Goal: Browse casually: Explore the website without a specific task or goal

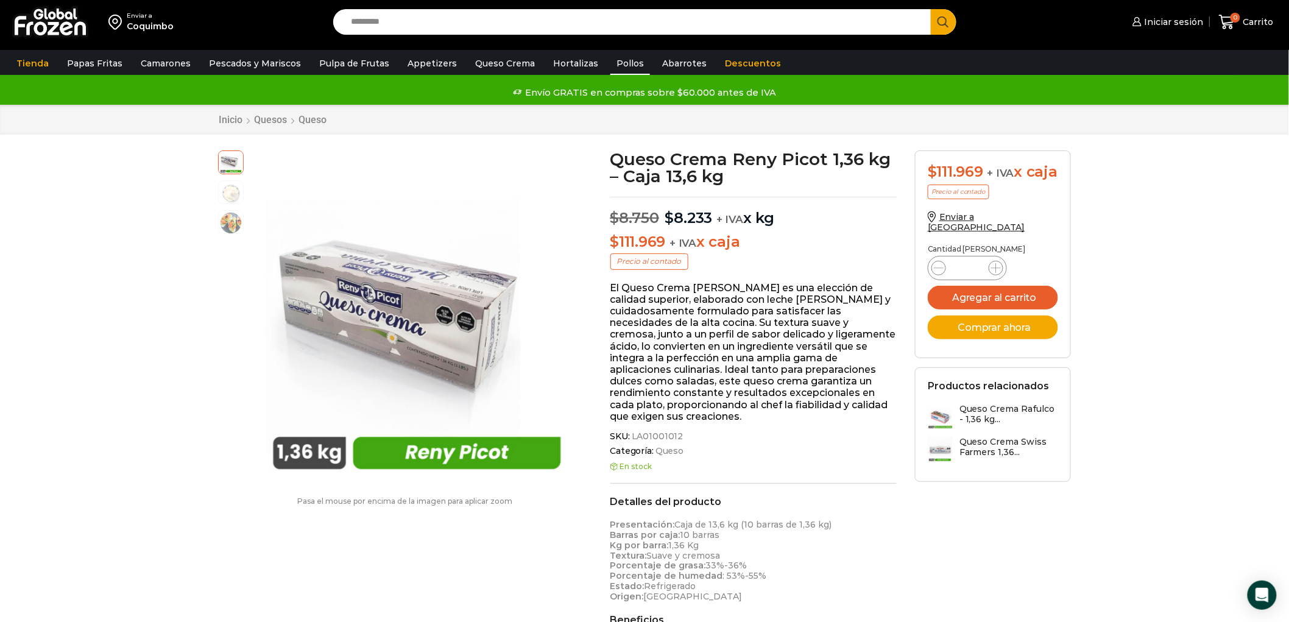
click at [620, 62] on link "Pollos" at bounding box center [631, 63] width 40 height 23
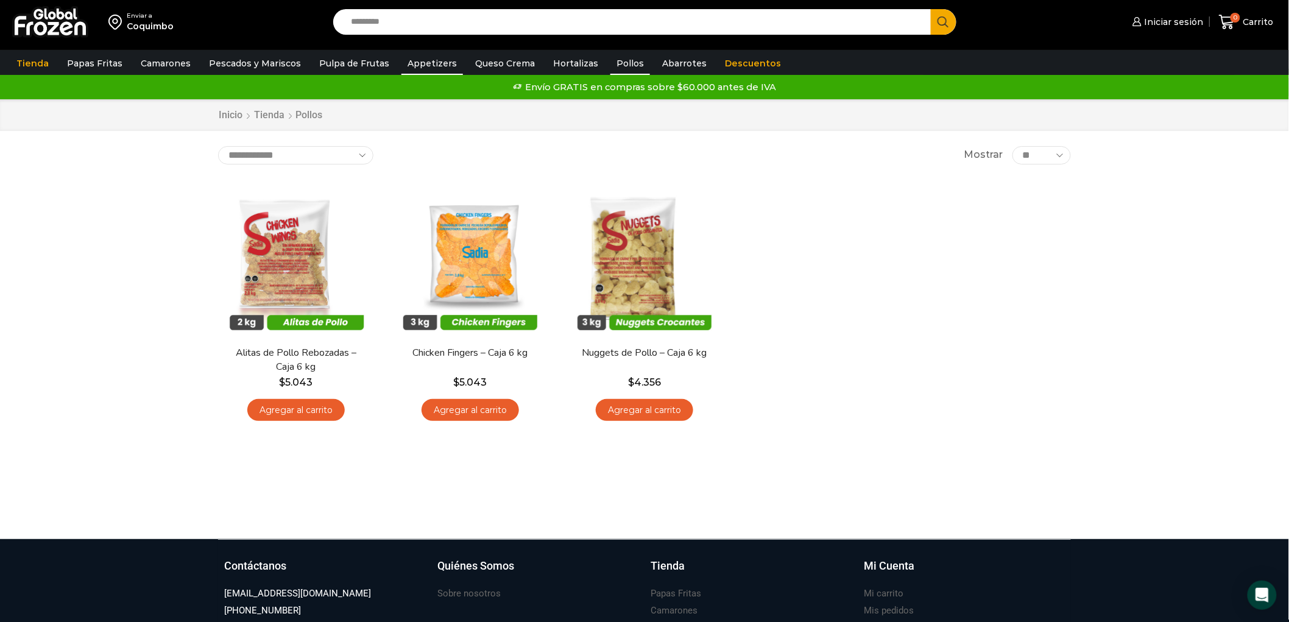
click at [402, 65] on link "Appetizers" at bounding box center [433, 63] width 62 height 23
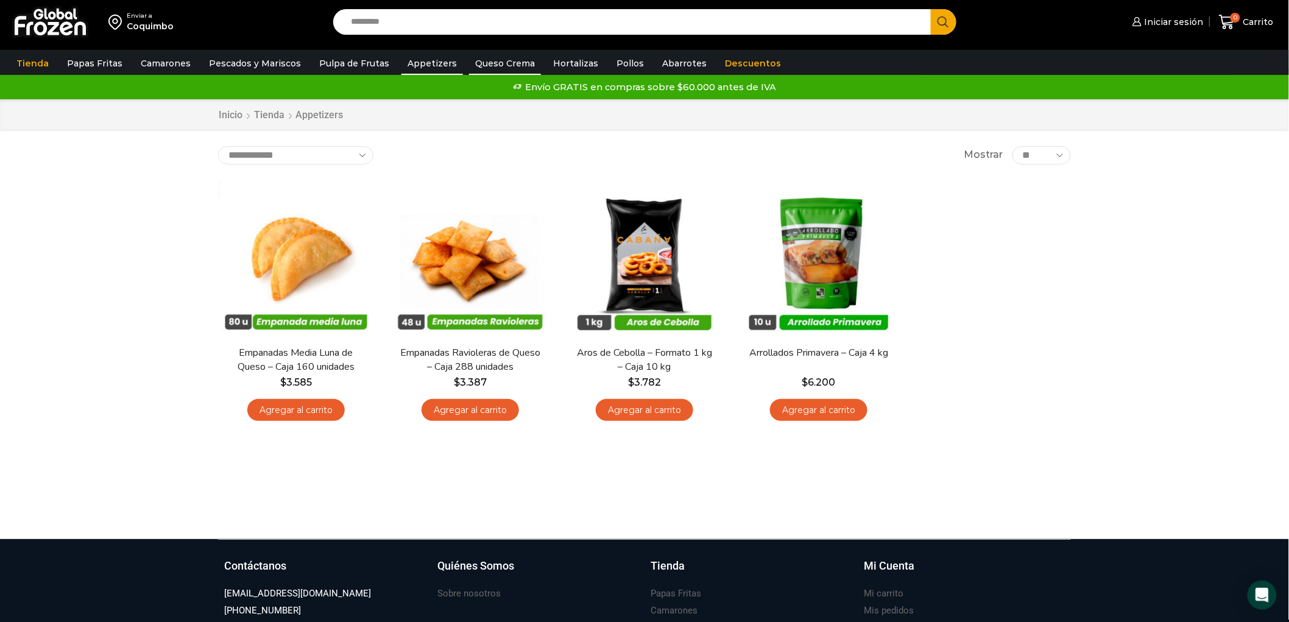
click at [469, 55] on link "Queso Crema" at bounding box center [505, 63] width 72 height 23
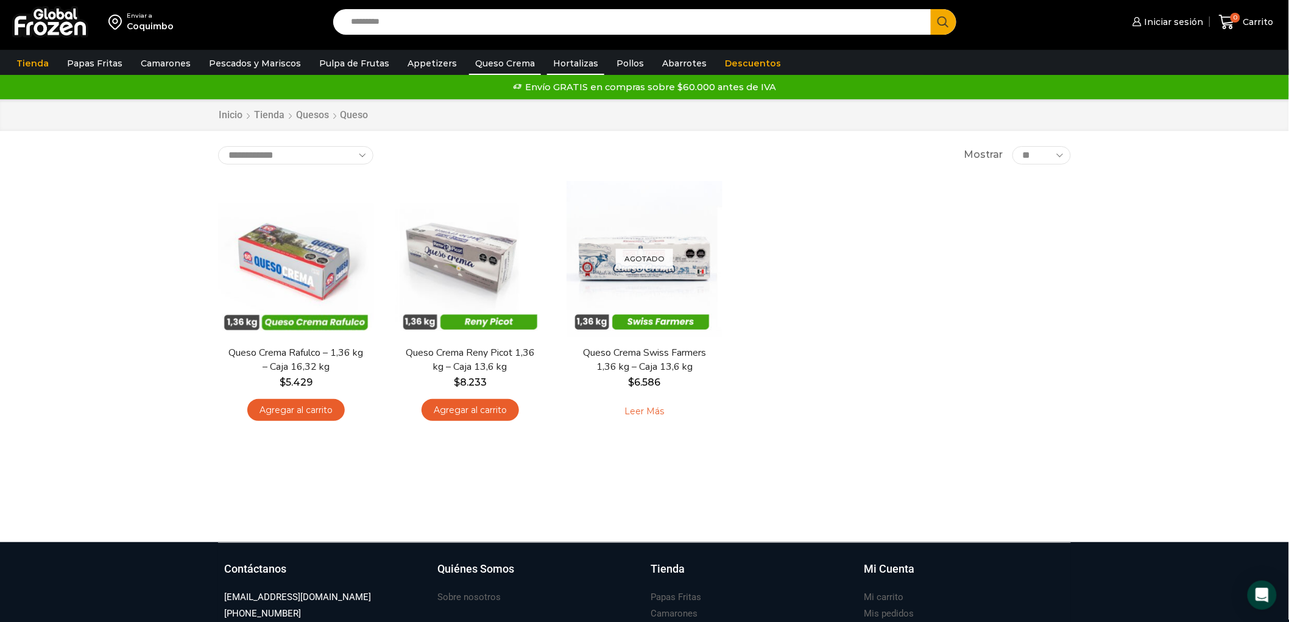
click at [547, 57] on link "Hortalizas" at bounding box center [575, 63] width 57 height 23
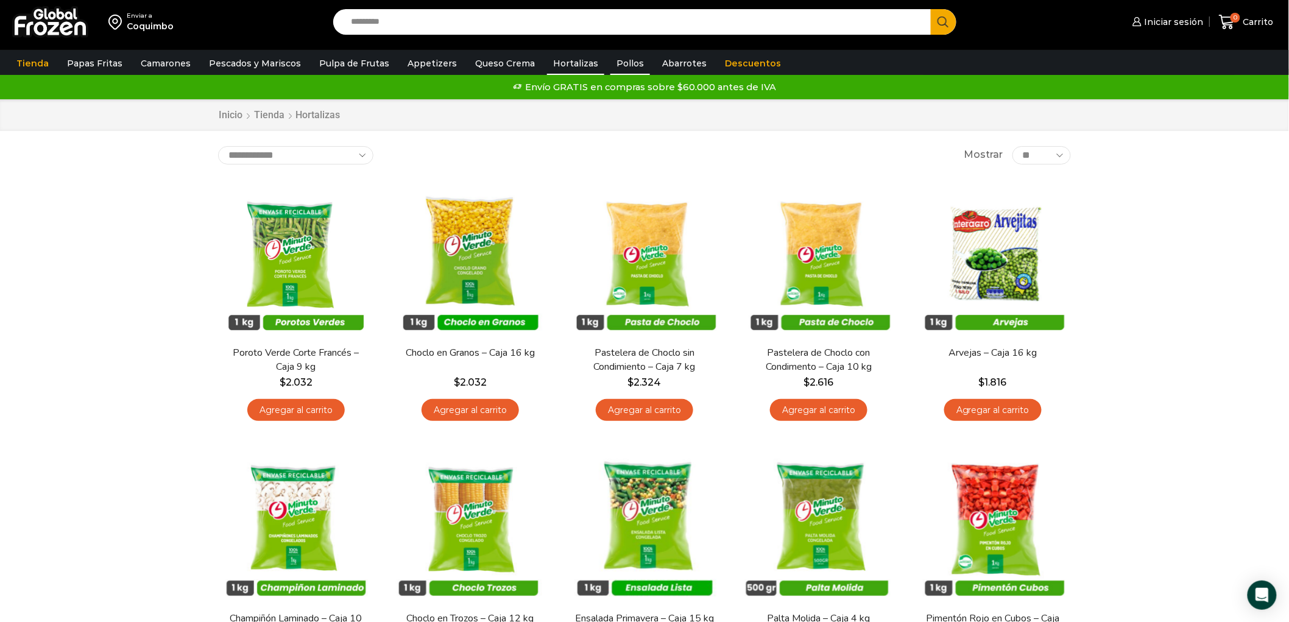
click at [611, 59] on link "Pollos" at bounding box center [631, 63] width 40 height 23
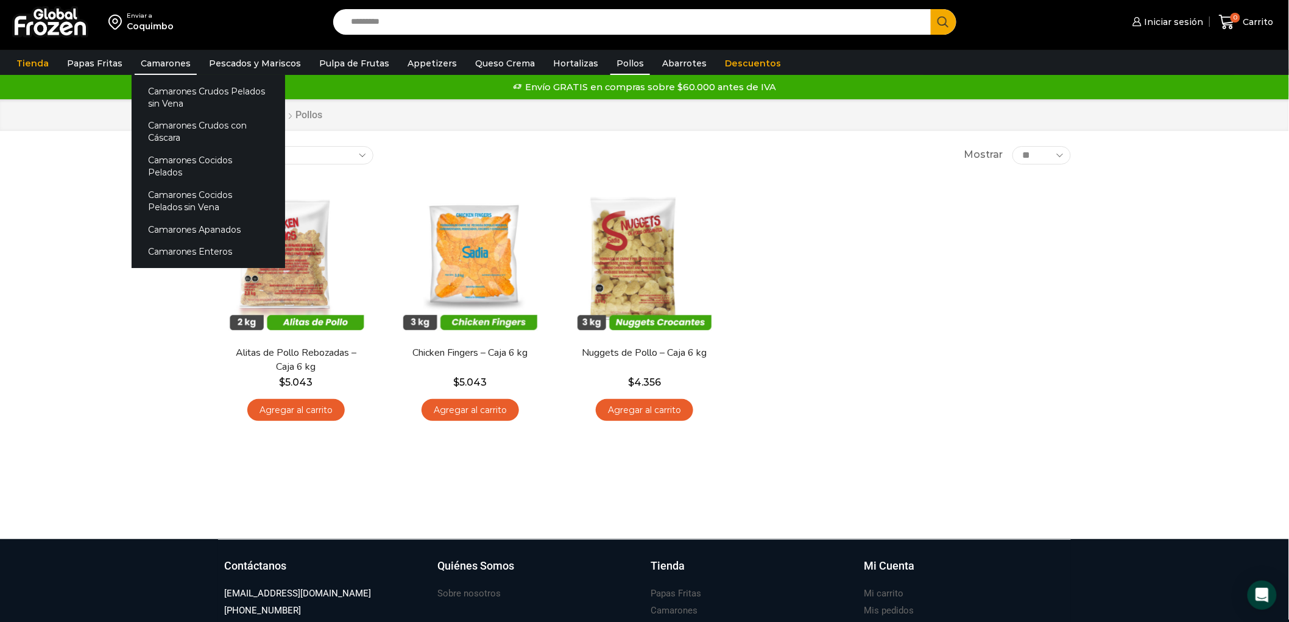
click at [156, 65] on link "Camarones" at bounding box center [166, 63] width 62 height 23
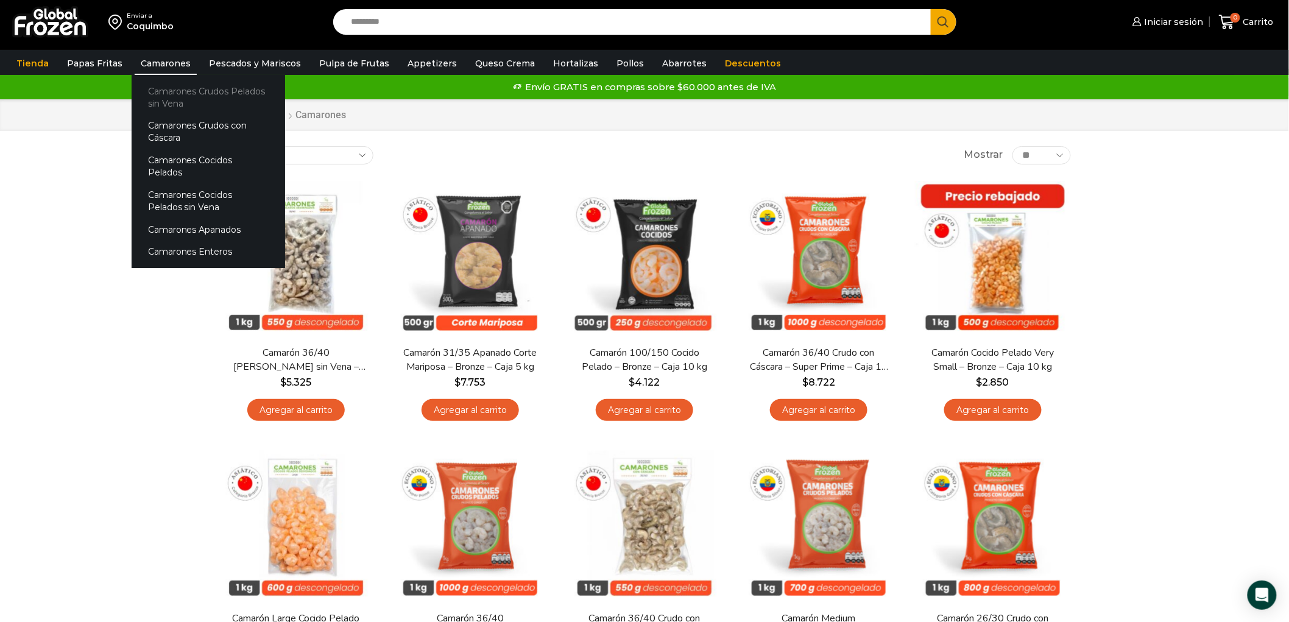
click at [190, 93] on link "Camarones Crudos Pelados sin Vena" at bounding box center [209, 97] width 154 height 35
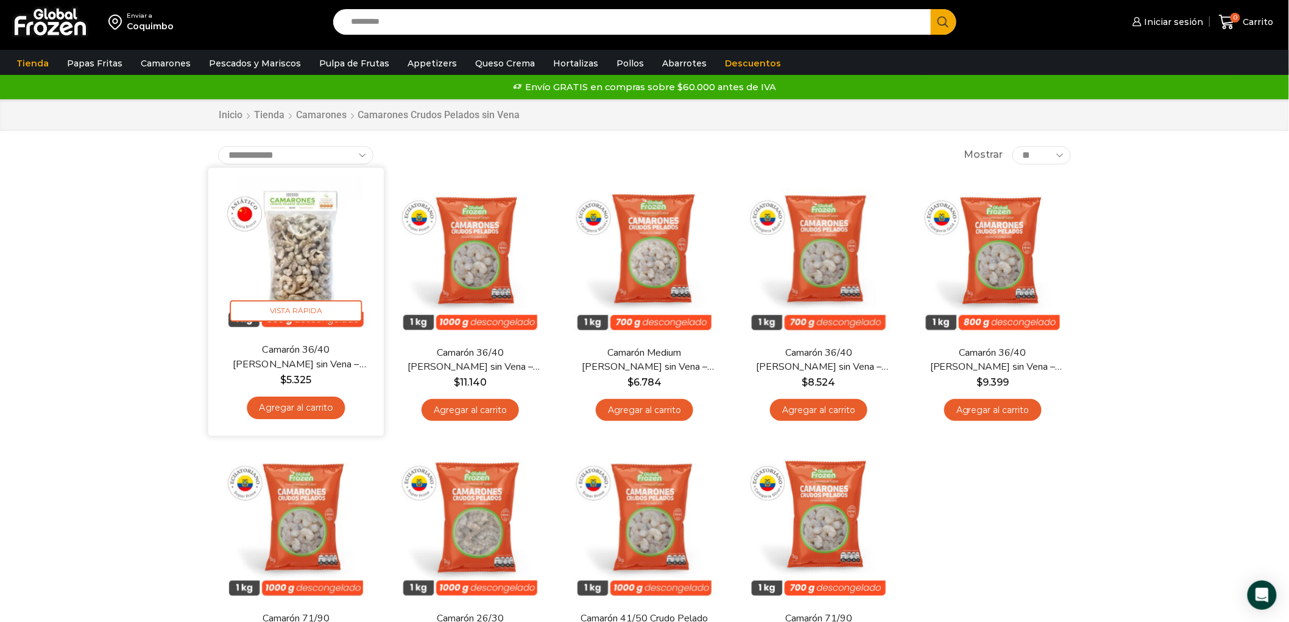
click at [288, 285] on img at bounding box center [296, 255] width 157 height 157
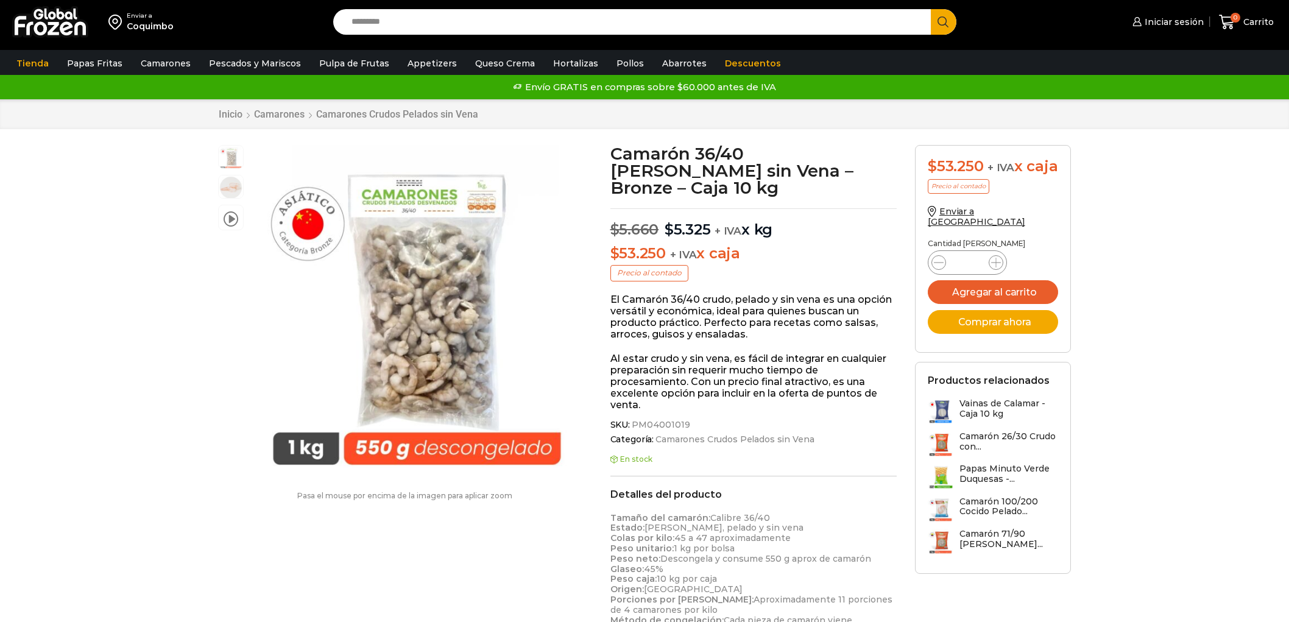
scroll to position [1, 0]
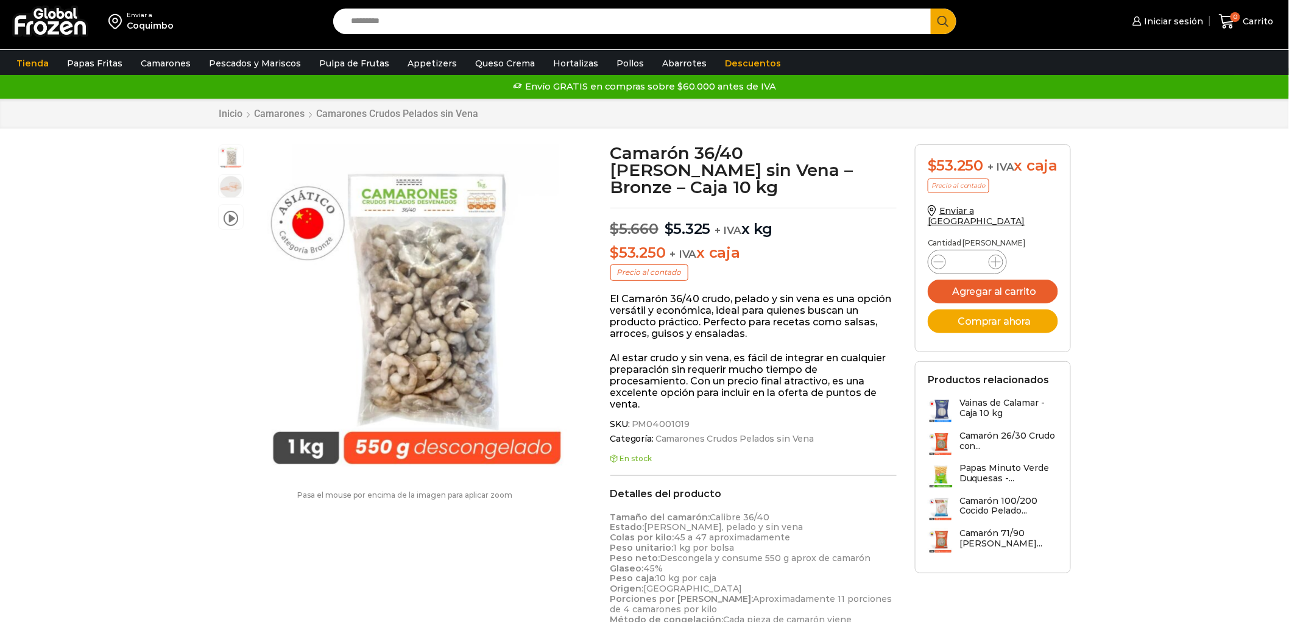
click at [374, 277] on div "video Pasa el mouse por encima de la imagen para aplicar zoom Camarón 36/40 Cru…" at bounding box center [405, 327] width 392 height 367
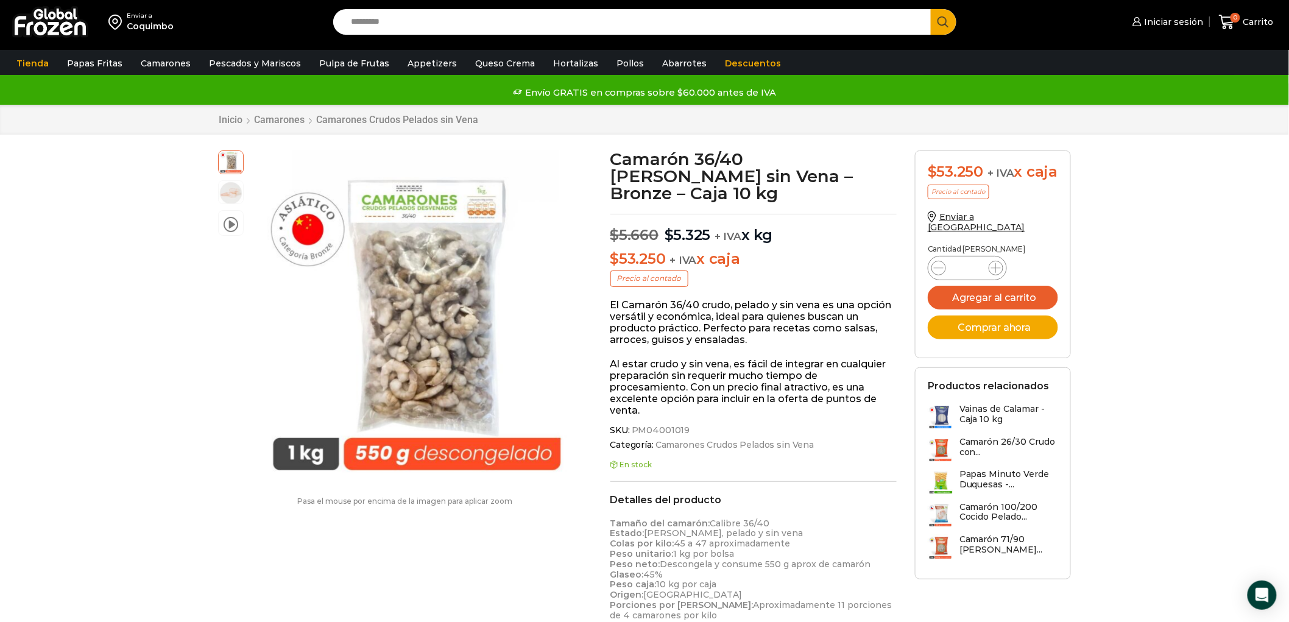
scroll to position [0, 0]
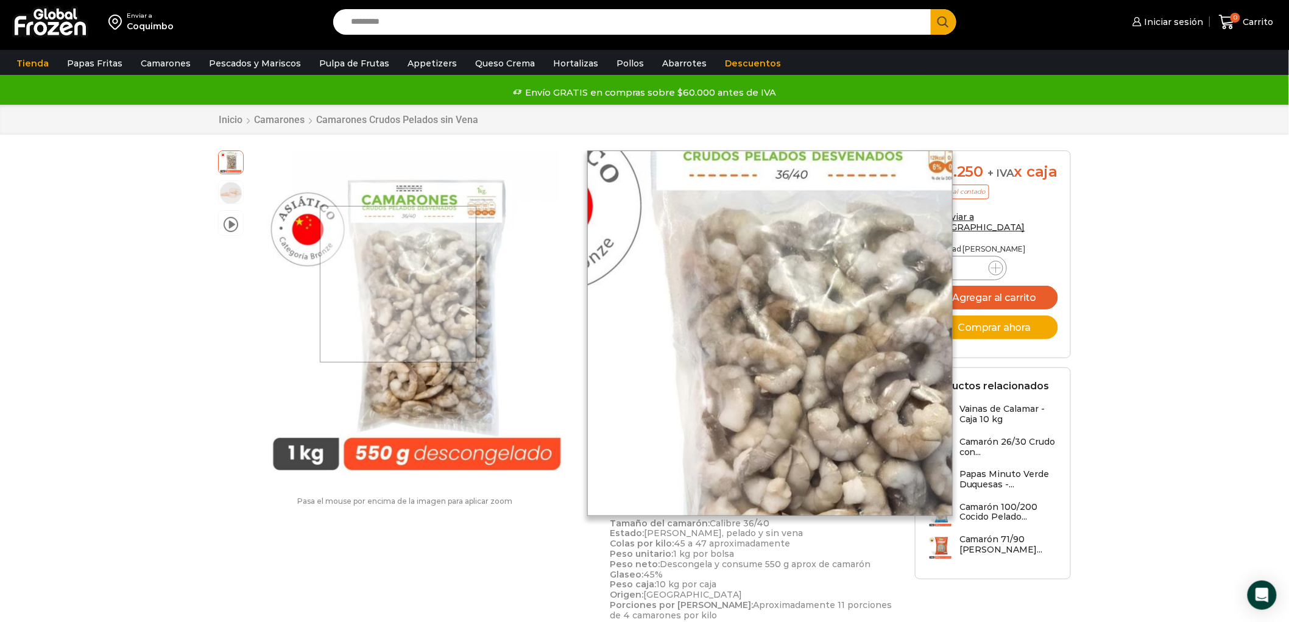
click at [400, 151] on div at bounding box center [405, 151] width 374 height 0
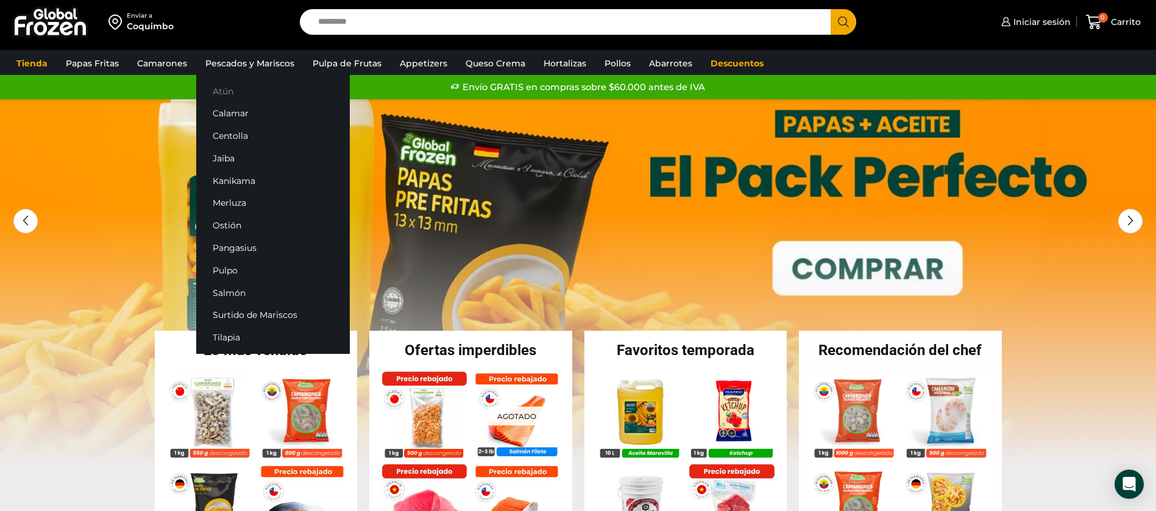
click at [239, 87] on link "Atún" at bounding box center [273, 91] width 154 height 23
